Goal: Task Accomplishment & Management: Manage account settings

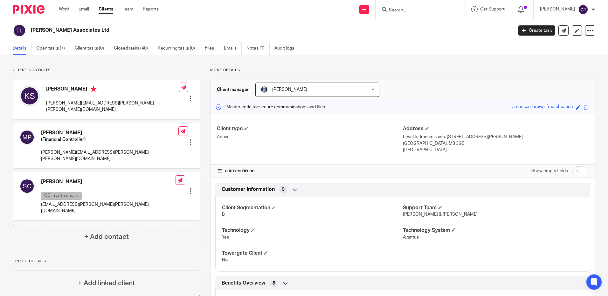
click at [441, 13] on form at bounding box center [422, 9] width 68 height 8
click at [416, 13] on input "Search" at bounding box center [416, 11] width 57 height 6
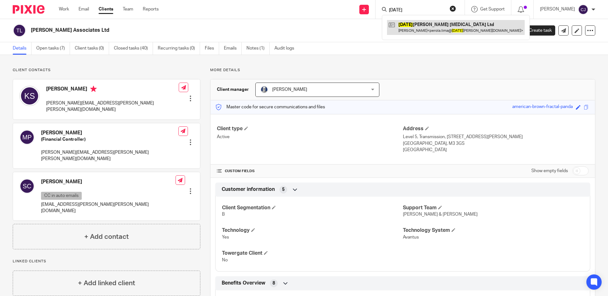
type input "sunday"
click at [426, 28] on link at bounding box center [456, 27] width 138 height 15
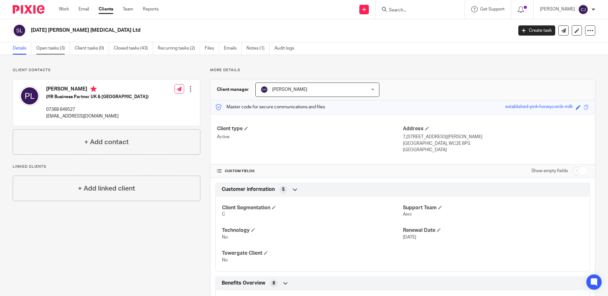
click at [62, 48] on link "Open tasks (3)" at bounding box center [53, 48] width 34 height 12
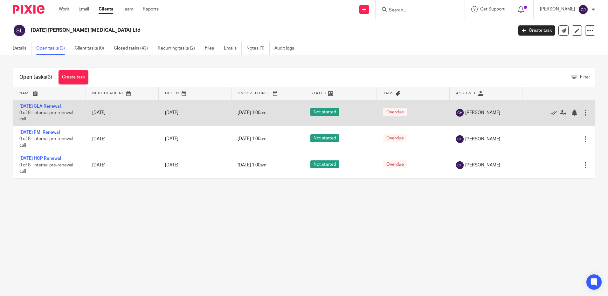
click at [61, 108] on link "[DATE] GLA Renewal" at bounding box center [39, 106] width 41 height 4
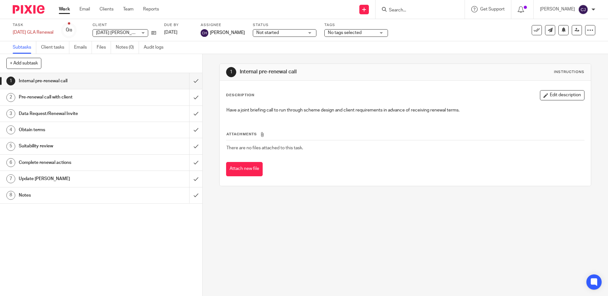
click at [96, 97] on h1 "Pre-renewal call with client" at bounding box center [73, 97] width 109 height 10
click at [98, 120] on link "3 Data Request/Renewal Invite" at bounding box center [94, 114] width 189 height 16
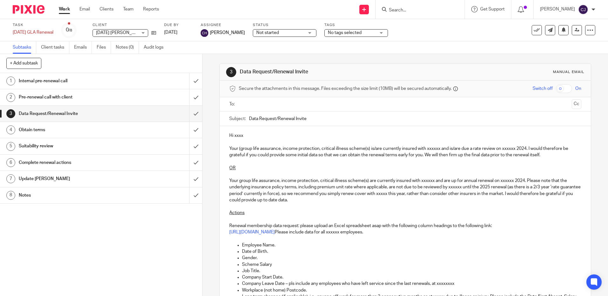
click at [263, 168] on p "OR" at bounding box center [404, 168] width 351 height 6
click at [322, 214] on p "Actions" at bounding box center [404, 213] width 351 height 6
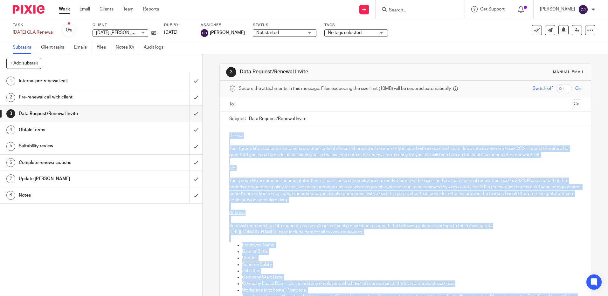
copy div "Hi xxxx Your (group life assurance, income protection, critical illness scheme(…"
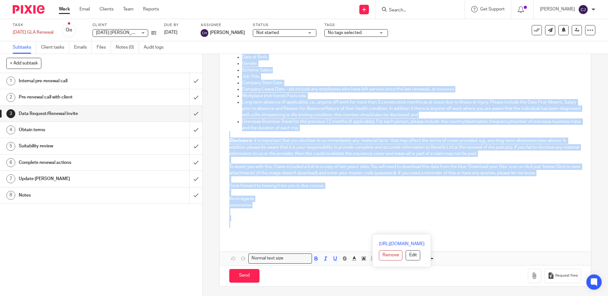
click at [309, 218] on p at bounding box center [404, 218] width 351 height 6
click at [299, 218] on p at bounding box center [404, 218] width 351 height 6
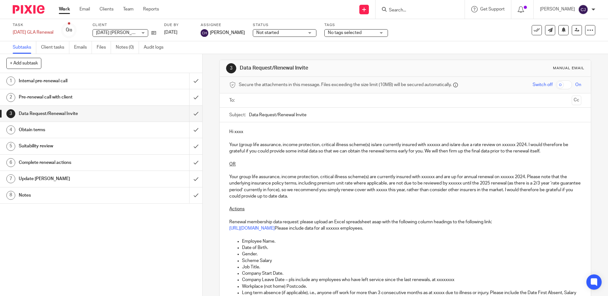
scroll to position [0, 0]
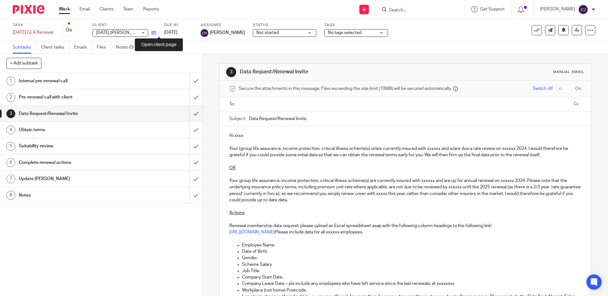
click at [156, 34] on icon at bounding box center [153, 33] width 5 height 5
click at [156, 32] on icon at bounding box center [153, 33] width 5 height 5
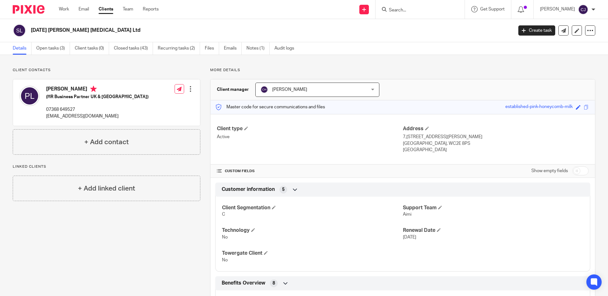
click at [577, 106] on div "Save established-pink-honeycomb-milk" at bounding box center [547, 107] width 85 height 7
click at [583, 108] on span at bounding box center [585, 107] width 5 height 5
click at [59, 53] on link "Open tasks (3)" at bounding box center [53, 48] width 34 height 12
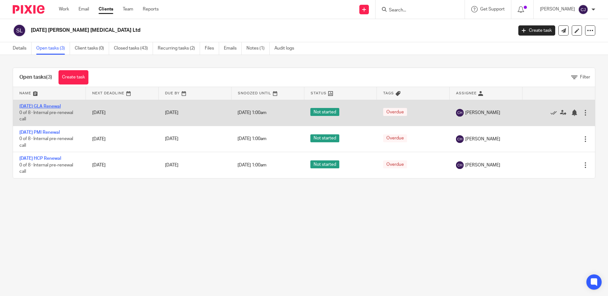
click at [54, 106] on link "[DATE] GLA Renewal" at bounding box center [39, 106] width 41 height 4
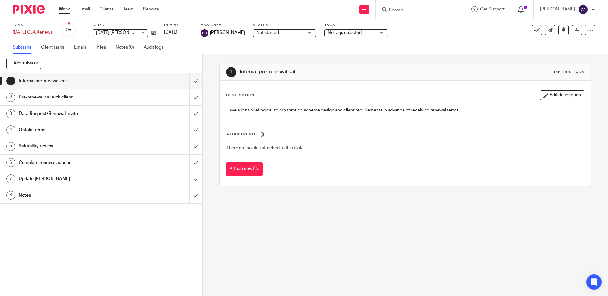
click at [51, 110] on h1 "Data Request/Renewal Invite" at bounding box center [73, 114] width 109 height 10
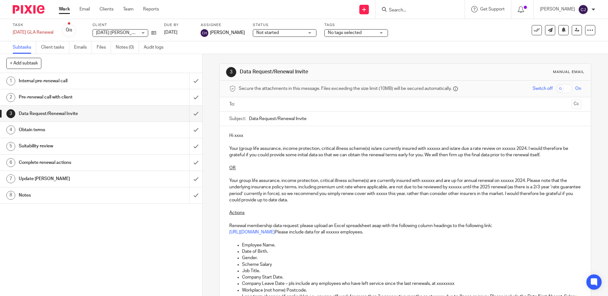
drag, startPoint x: 323, startPoint y: 119, endPoint x: 248, endPoint y: 120, distance: 74.4
click at [249, 120] on input "Data Request/Renewal Invite" at bounding box center [415, 119] width 332 height 14
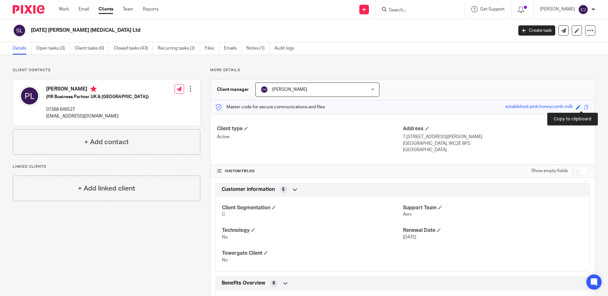
click at [583, 108] on span at bounding box center [585, 107] width 5 height 5
click at [428, 8] on input "Search" at bounding box center [416, 11] width 57 height 6
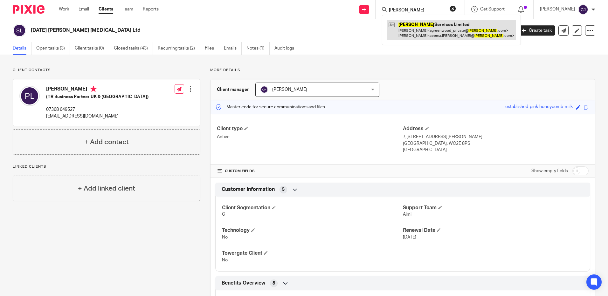
type input "wogen"
click at [456, 28] on link at bounding box center [451, 30] width 129 height 20
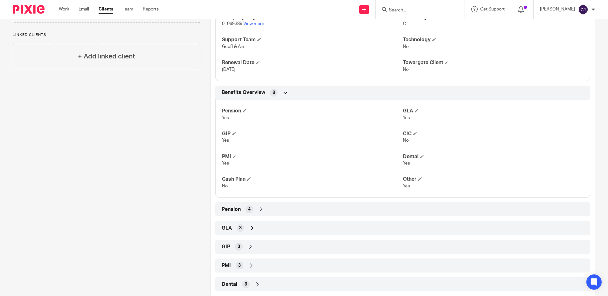
scroll to position [222, 0]
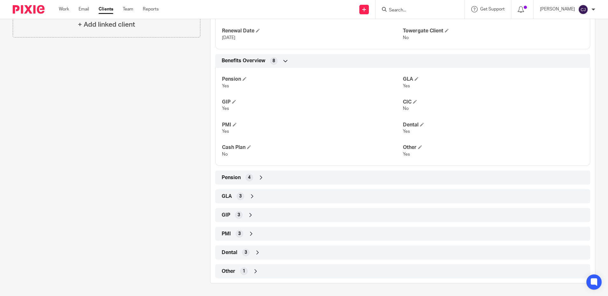
click at [246, 198] on div "GLA 3" at bounding box center [402, 196] width 365 height 11
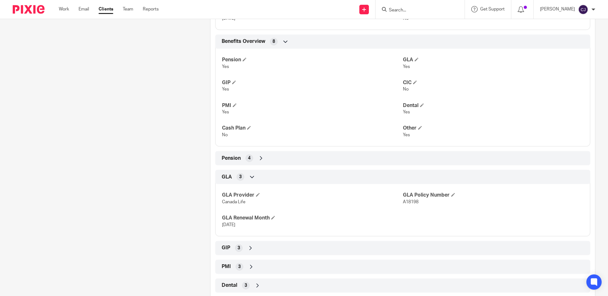
scroll to position [275, 0]
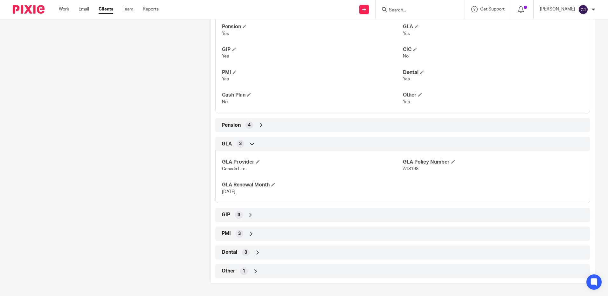
click at [242, 215] on div "GIP 3" at bounding box center [402, 215] width 365 height 11
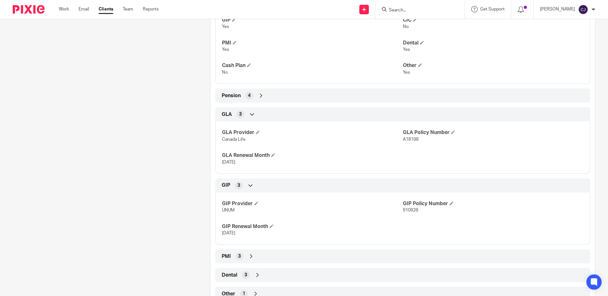
scroll to position [327, 0]
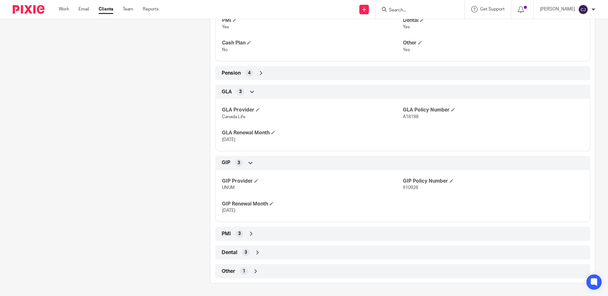
click at [242, 233] on div "PMI 3" at bounding box center [402, 233] width 365 height 11
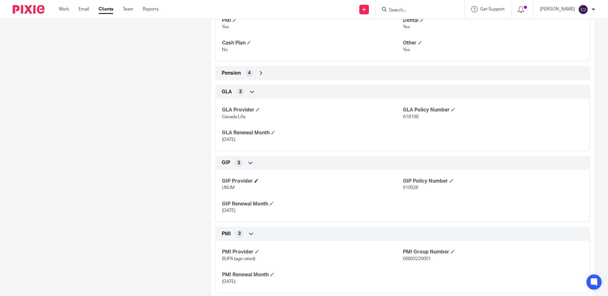
scroll to position [379, 0]
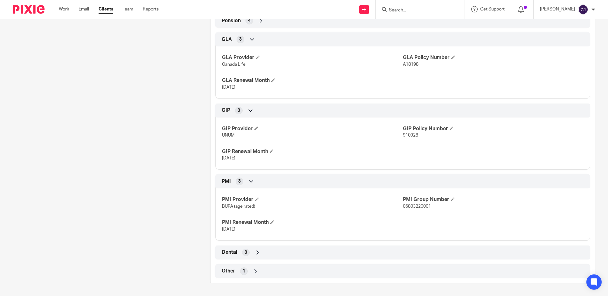
click at [252, 255] on div "Dental 3" at bounding box center [402, 252] width 365 height 11
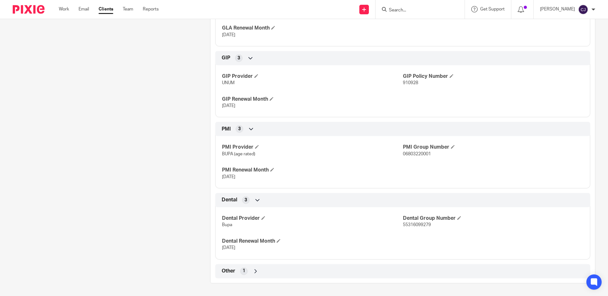
click at [240, 271] on div "1" at bounding box center [244, 272] width 8 height 8
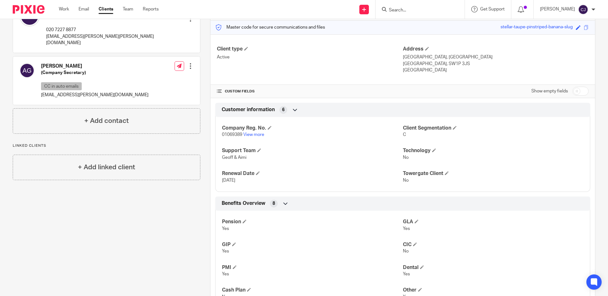
scroll to position [0, 0]
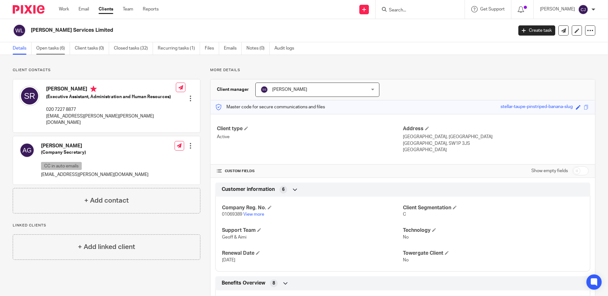
click at [59, 51] on link "Open tasks (6)" at bounding box center [53, 48] width 34 height 12
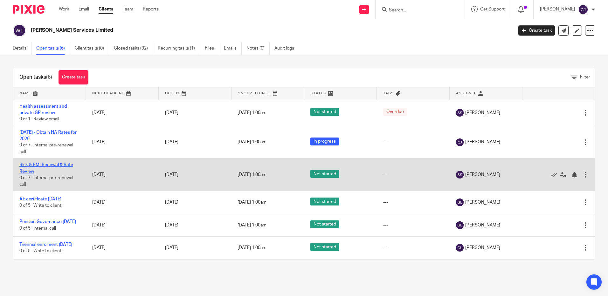
click at [37, 165] on link "Risk & PMI Renewal & Rate Review" at bounding box center [46, 168] width 54 height 11
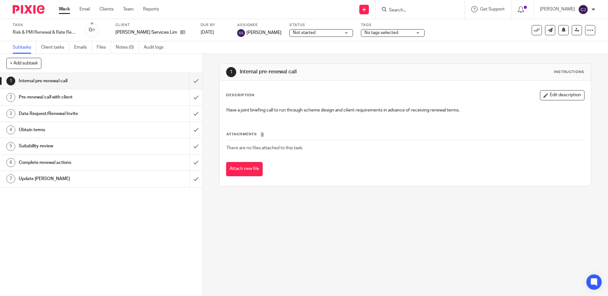
click at [119, 119] on h1 "Data Request/Renewal Invite" at bounding box center [73, 114] width 109 height 10
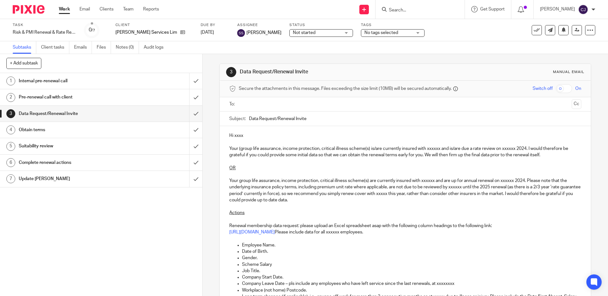
click at [272, 187] on p "Your group life assurance, income protection, critical illness scheme(s) are cu…" at bounding box center [404, 191] width 351 height 26
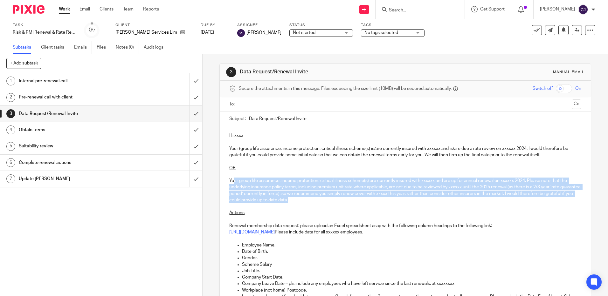
drag, startPoint x: 320, startPoint y: 200, endPoint x: 233, endPoint y: 180, distance: 89.0
click at [233, 180] on p "Your group life assurance, income protection, critical illness scheme(s) are cu…" at bounding box center [404, 191] width 351 height 26
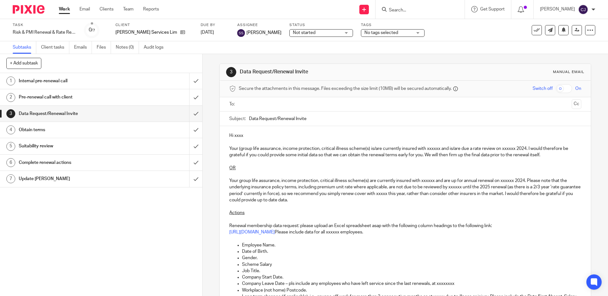
drag, startPoint x: 268, startPoint y: 187, endPoint x: 279, endPoint y: 171, distance: 18.9
click at [279, 171] on p at bounding box center [404, 174] width 351 height 6
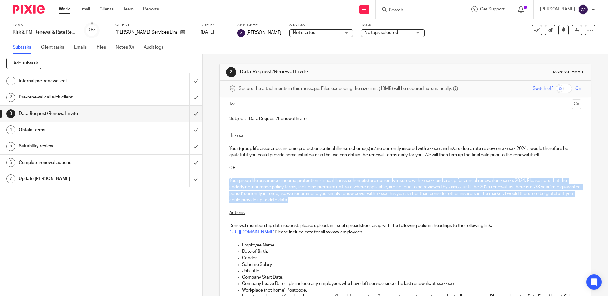
drag, startPoint x: 315, startPoint y: 199, endPoint x: 224, endPoint y: 181, distance: 93.1
click at [224, 181] on div "Hi xxxx Your (group life assurance, income protection, critical illness scheme(…" at bounding box center [405, 279] width 371 height 307
copy p "Your group life assurance, income protection, critical illness scheme(s) are cu…"
click at [180, 31] on icon at bounding box center [182, 32] width 5 height 5
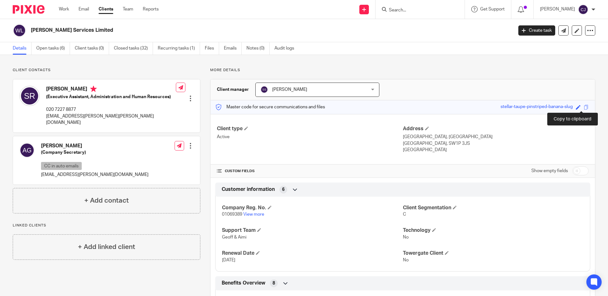
click at [583, 107] on span at bounding box center [585, 107] width 5 height 5
click at [66, 47] on link "Open tasks (6)" at bounding box center [53, 48] width 34 height 12
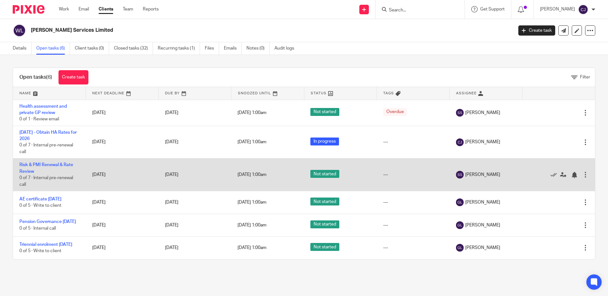
click at [52, 162] on td "Risk & PMI Renewal & Rate Review 0 of 7 · Internal pre-renewal call" at bounding box center [49, 175] width 73 height 33
click at [65, 167] on link "Risk & PMI Renewal & Rate Review" at bounding box center [46, 168] width 54 height 11
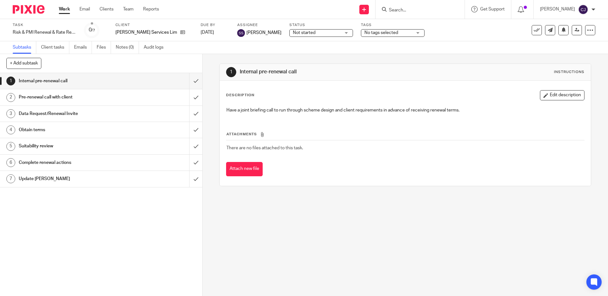
click at [45, 112] on h1 "Data Request/Renewal Invite" at bounding box center [73, 114] width 109 height 10
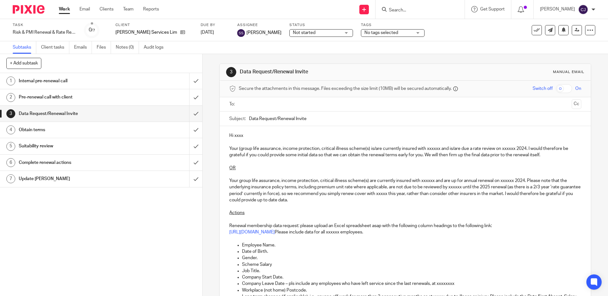
drag, startPoint x: 306, startPoint y: 119, endPoint x: 248, endPoint y: 115, distance: 58.3
click at [249, 115] on input "Data Request/Renewal Invite" at bounding box center [415, 119] width 332 height 14
click at [174, 32] on div "[PERSON_NAME] Services Limited" at bounding box center [153, 32] width 77 height 6
click at [172, 32] on div "[PERSON_NAME] Services Limited" at bounding box center [153, 32] width 77 height 6
click at [180, 32] on icon at bounding box center [182, 32] width 5 height 5
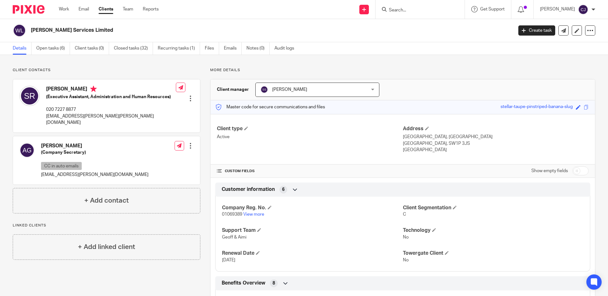
click at [187, 95] on div at bounding box center [190, 98] width 6 height 6
click at [112, 118] on p "[EMAIL_ADDRESS][PERSON_NAME][PERSON_NAME][DOMAIN_NAME]" at bounding box center [111, 119] width 130 height 13
drag, startPoint x: 111, startPoint y: 116, endPoint x: 45, endPoint y: 116, distance: 66.4
click at [45, 116] on div "[PERSON_NAME] (Executive Assistant, Administration and Human Resources) 020 722…" at bounding box center [97, 106] width 156 height 46
drag, startPoint x: 45, startPoint y: 116, endPoint x: 52, endPoint y: 117, distance: 7.0
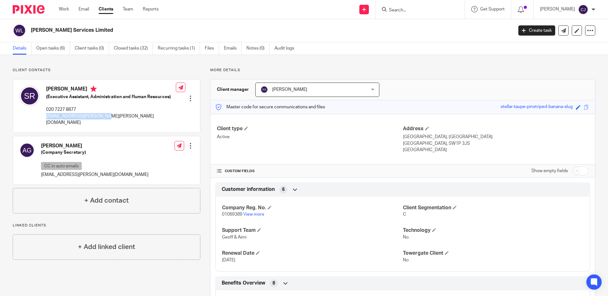
copy p "[EMAIL_ADDRESS][PERSON_NAME][PERSON_NAME][DOMAIN_NAME]"
